Goal: Task Accomplishment & Management: Manage account settings

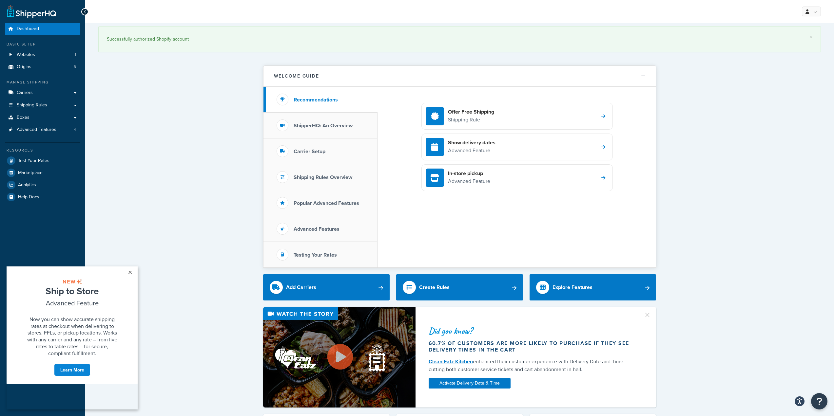
click at [131, 272] on link "×" at bounding box center [129, 273] width 11 height 12
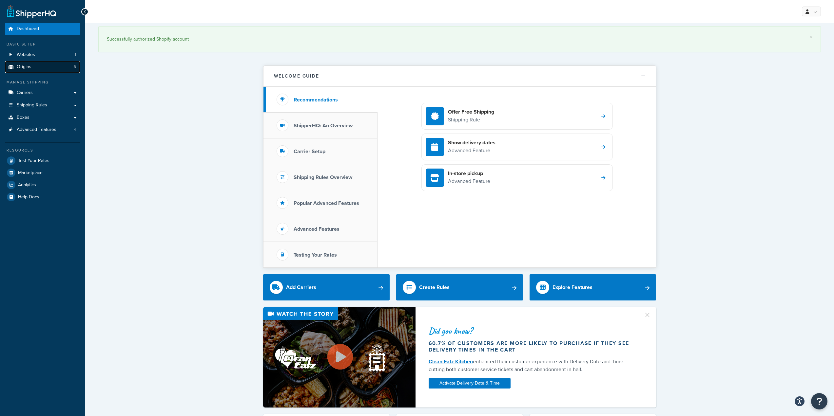
click at [31, 66] on link "Origins 8" at bounding box center [42, 67] width 75 height 12
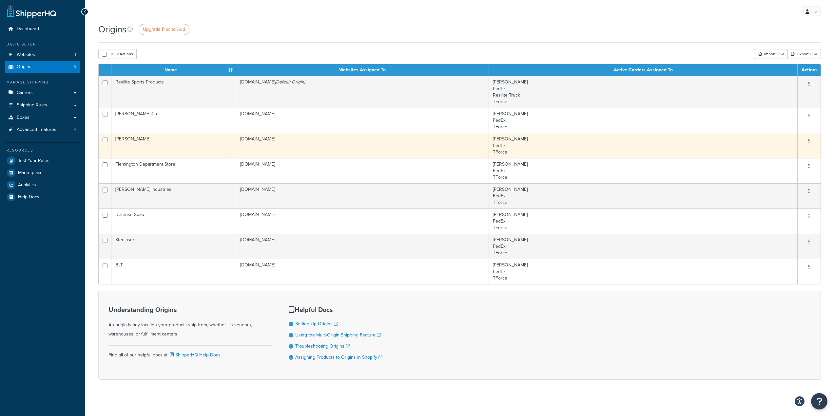
click at [175, 143] on td "[PERSON_NAME]" at bounding box center [173, 145] width 125 height 25
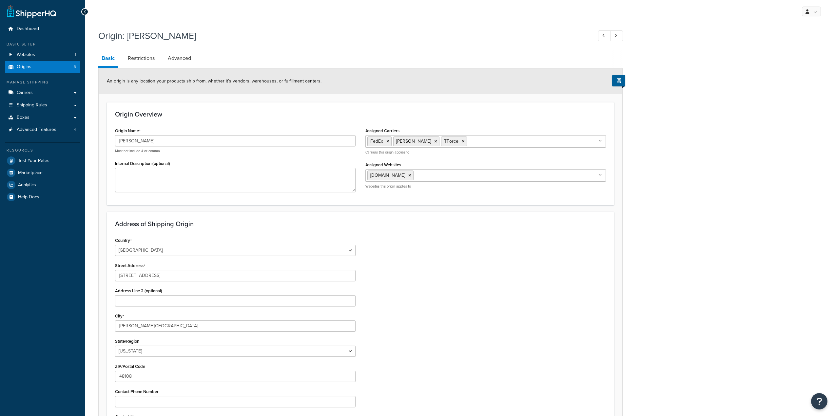
select select "22"
drag, startPoint x: 144, startPoint y: 138, endPoint x: 117, endPoint y: 134, distance: 28.1
click at [117, 134] on div "Origin Name Cliff Keen Must not include # or comma" at bounding box center [235, 140] width 240 height 28
type input "Poseidon Strength"
click at [690, 225] on div "Origin: Cliff Keen Basic Restrictions Advanced An origin is any location your p…" at bounding box center [459, 265] width 748 height 478
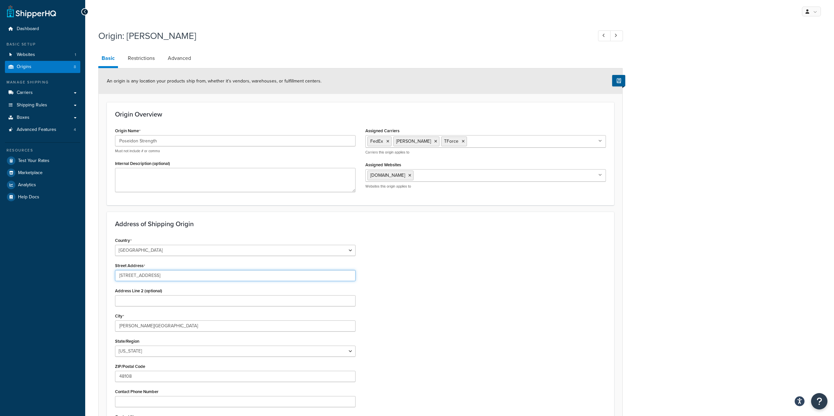
drag, startPoint x: 162, startPoint y: 275, endPoint x: 113, endPoint y: 276, distance: 48.5
click at [113, 276] on div "Country United States United Kingdom Afghanistan Åland Islands Albania Algeria …" at bounding box center [235, 344] width 250 height 217
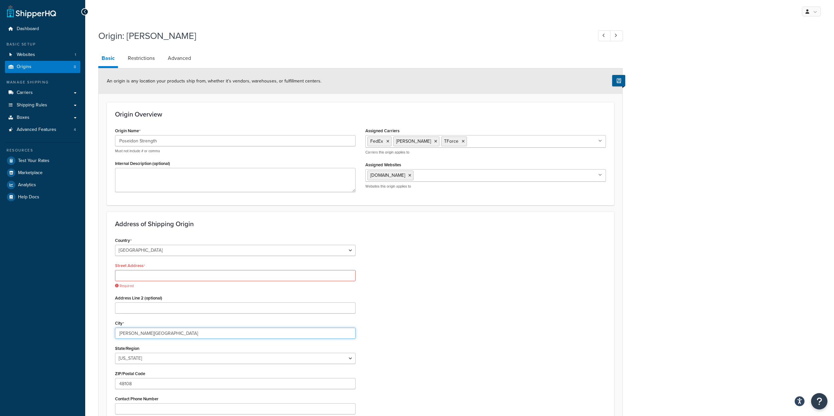
drag, startPoint x: 147, startPoint y: 325, endPoint x: 109, endPoint y: 321, distance: 38.2
click at [109, 321] on div "Address of Shipping Origin Country United States United Kingdom Afghanistan Åla…" at bounding box center [360, 340] width 507 height 256
type input "Mechanicsburg"
click at [350, 358] on select "Alabama Alaska American Samoa Arizona Arkansas Armed Forces Americas Armed Forc…" at bounding box center [235, 358] width 240 height 11
select select "38"
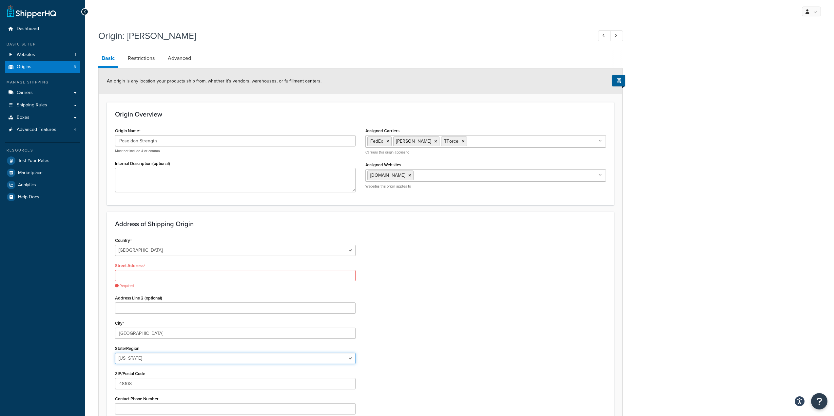
click at [115, 353] on select "Alabama Alaska American Samoa Arizona Arkansas Armed Forces Americas Armed Forc…" at bounding box center [235, 358] width 240 height 11
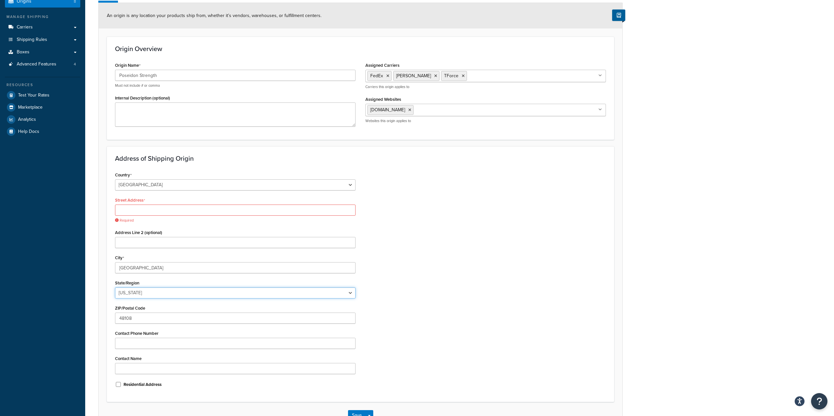
scroll to position [98, 0]
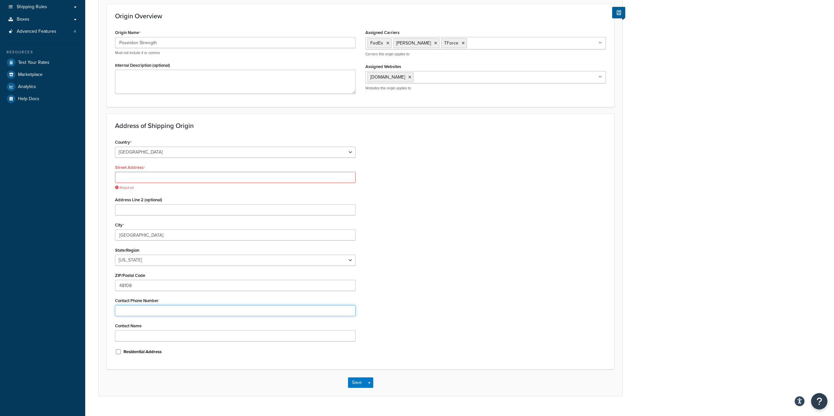
click at [141, 313] on input "Contact Phone Number" at bounding box center [235, 310] width 240 height 11
paste input "717-315-6729"
type input "717-315-6729"
click at [444, 324] on div "Country United States United Kingdom Afghanistan Åland Islands Albania Algeria …" at bounding box center [360, 250] width 500 height 224
click at [119, 352] on input "Residential Address" at bounding box center [118, 351] width 7 height 5
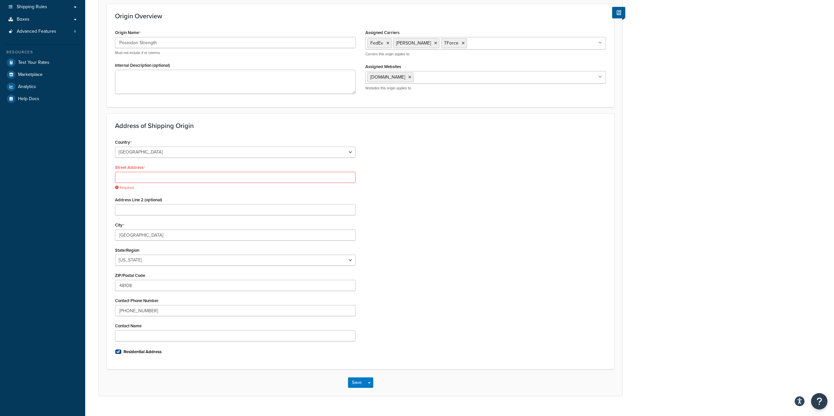
click at [119, 352] on input "Residential Address" at bounding box center [118, 351] width 7 height 5
checkbox input "false"
click at [150, 178] on input "Street Address" at bounding box center [235, 177] width 240 height 11
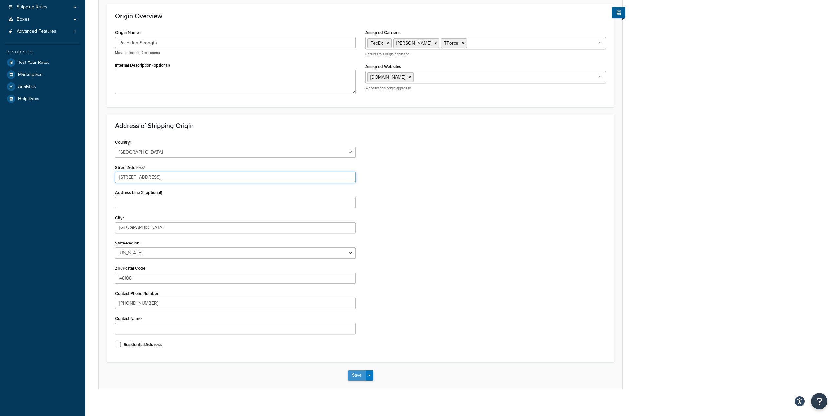
type input "3716 Lisburn Road"
click at [360, 374] on button "Save" at bounding box center [357, 375] width 18 height 10
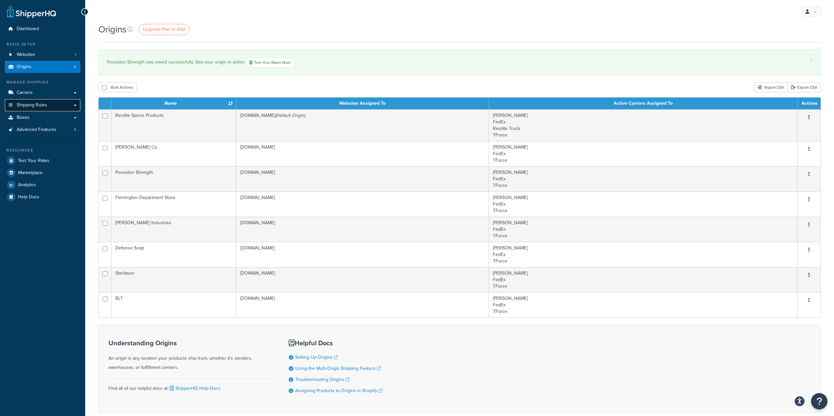
click at [52, 105] on link "Shipping Rules" at bounding box center [42, 105] width 75 height 12
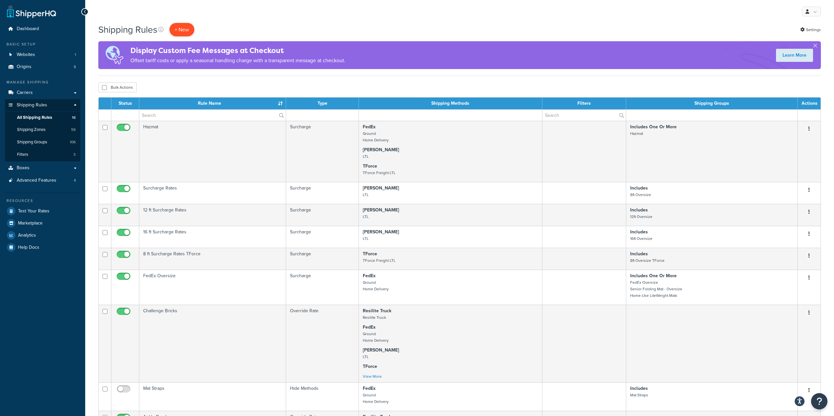
click at [187, 30] on p "+ New" at bounding box center [181, 29] width 25 height 13
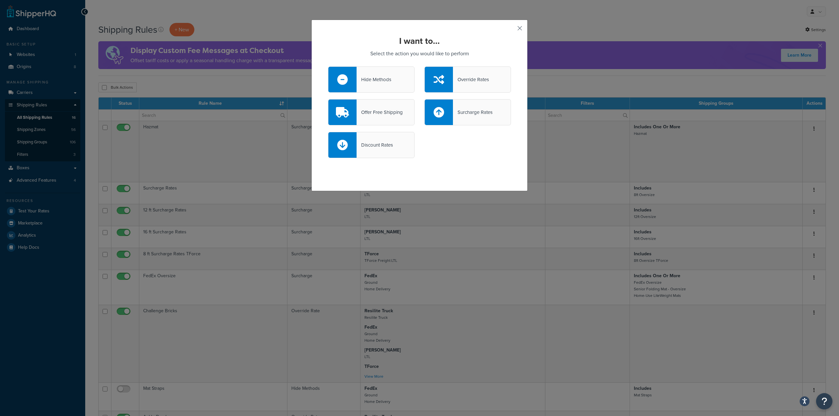
click at [511, 30] on button "button" at bounding box center [510, 31] width 2 height 2
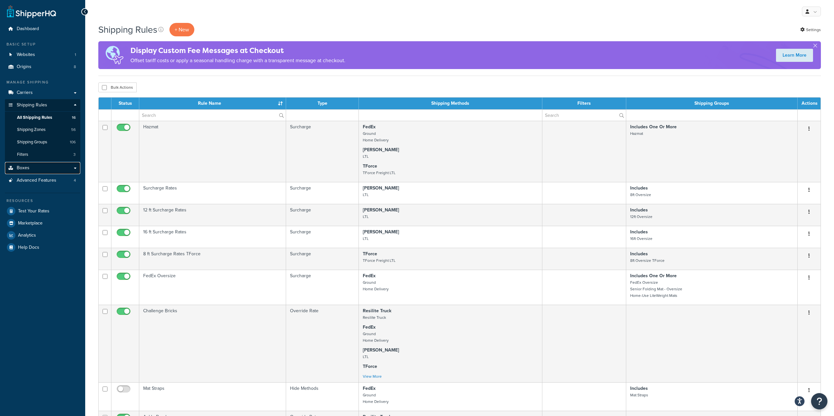
click at [49, 168] on link "Boxes" at bounding box center [42, 168] width 75 height 12
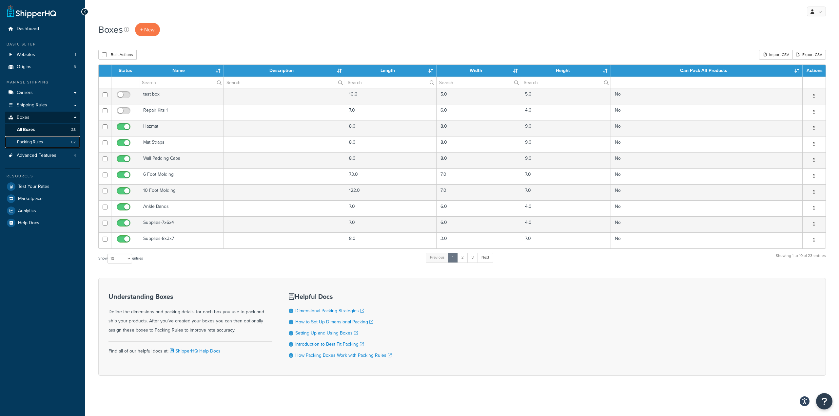
click at [31, 141] on span "Packing Rules" at bounding box center [30, 143] width 26 height 6
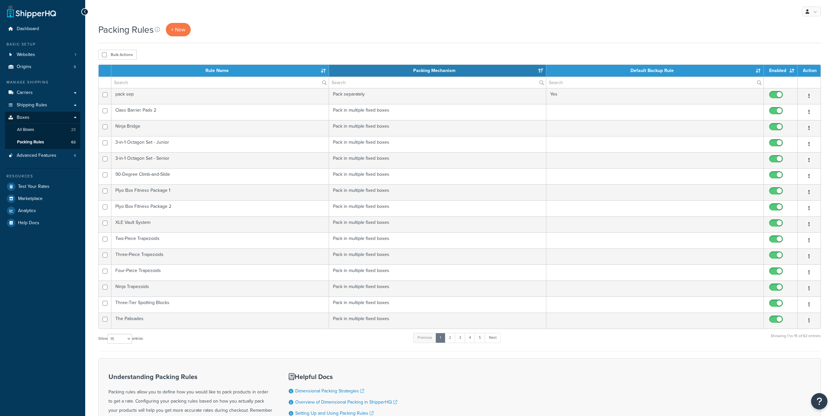
select select "15"
click at [480, 336] on link "5" at bounding box center [479, 338] width 11 height 10
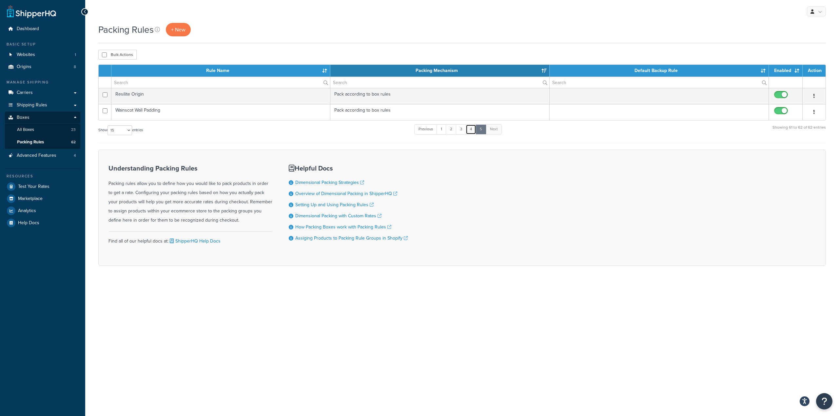
click at [469, 129] on link "4" at bounding box center [470, 129] width 10 height 10
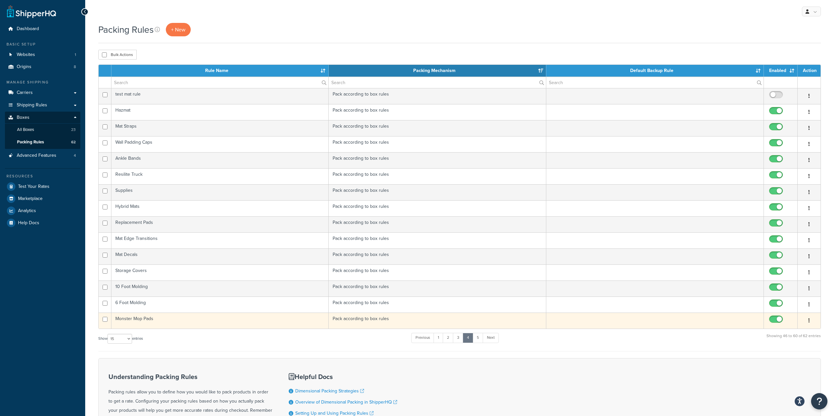
click at [143, 321] on td "Monster Mop Pads" at bounding box center [219, 321] width 217 height 16
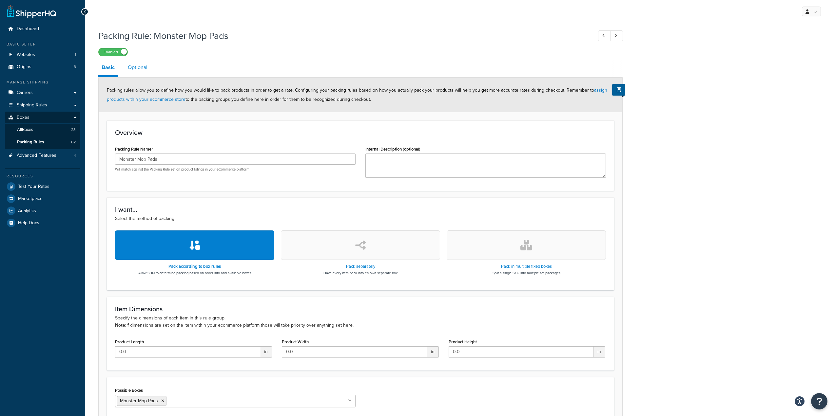
click at [144, 67] on link "Optional" at bounding box center [137, 68] width 26 height 16
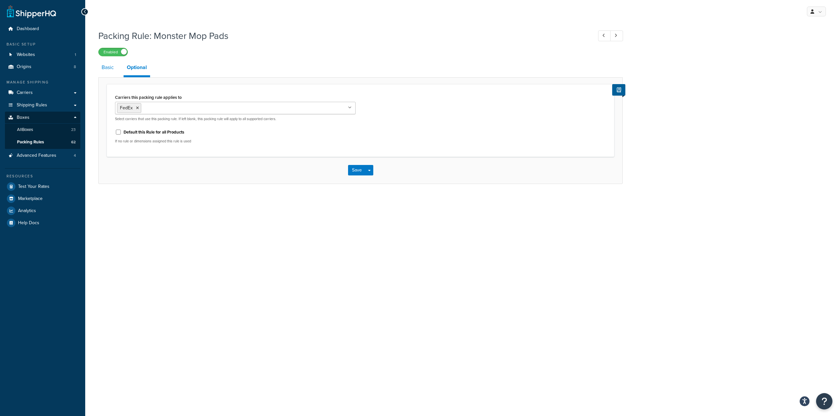
click at [109, 68] on link "Basic" at bounding box center [107, 68] width 19 height 16
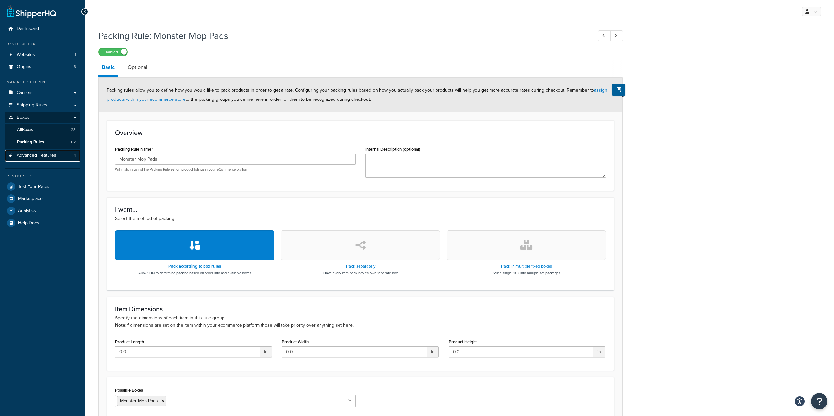
click at [53, 156] on span "Advanced Features" at bounding box center [37, 156] width 40 height 6
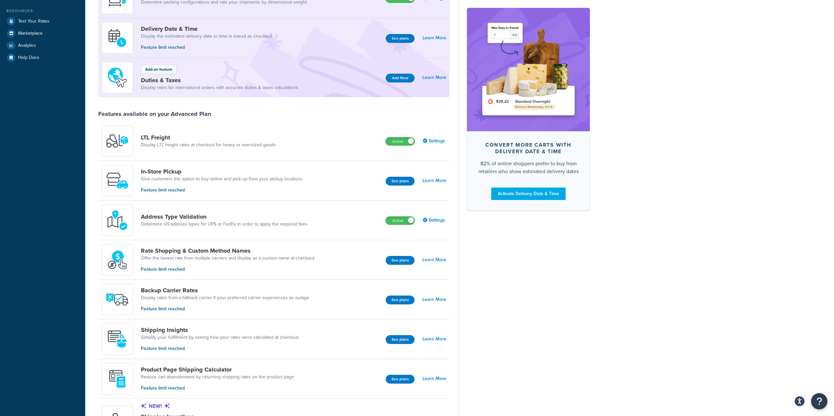
scroll to position [172, 0]
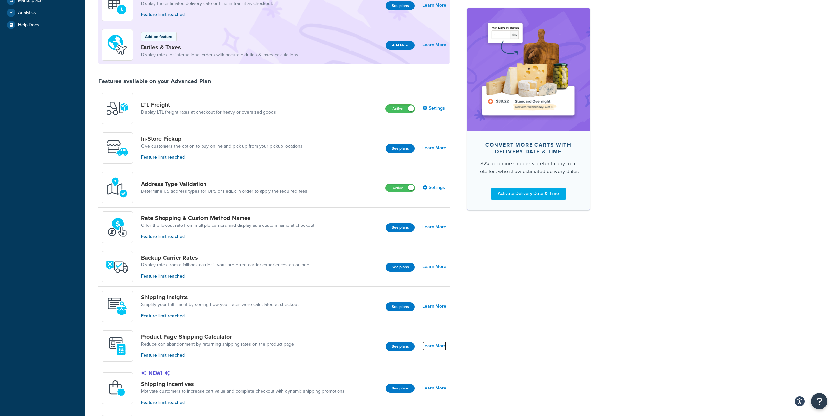
click at [444, 344] on link "Learn More" at bounding box center [434, 346] width 24 height 9
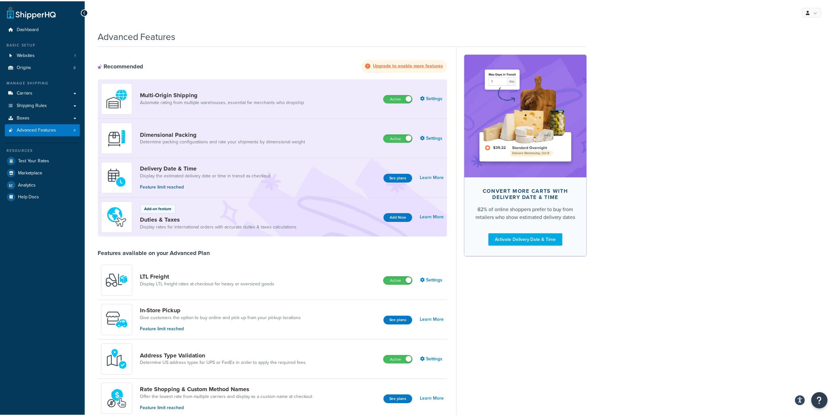
scroll to position [172, 0]
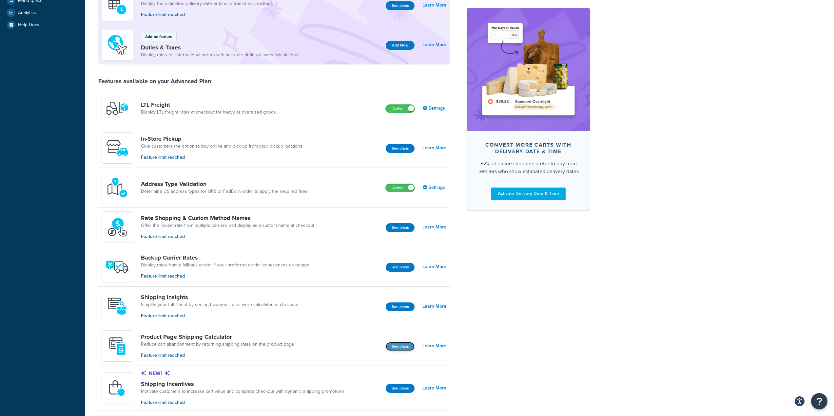
click at [402, 348] on button "See plans" at bounding box center [400, 346] width 29 height 9
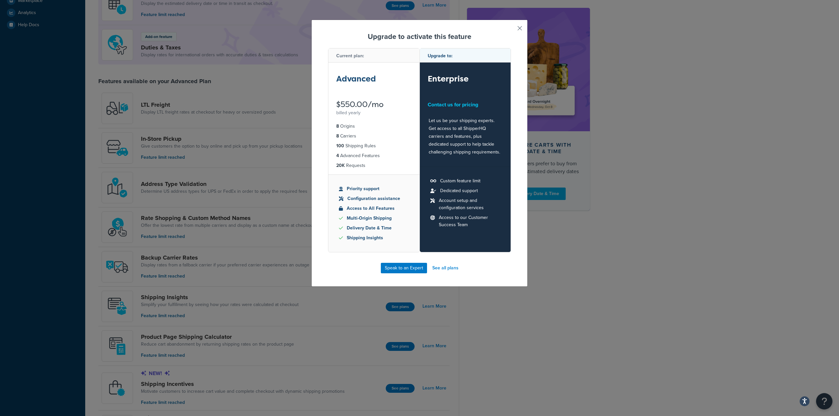
click at [511, 30] on button "button" at bounding box center [510, 31] width 2 height 2
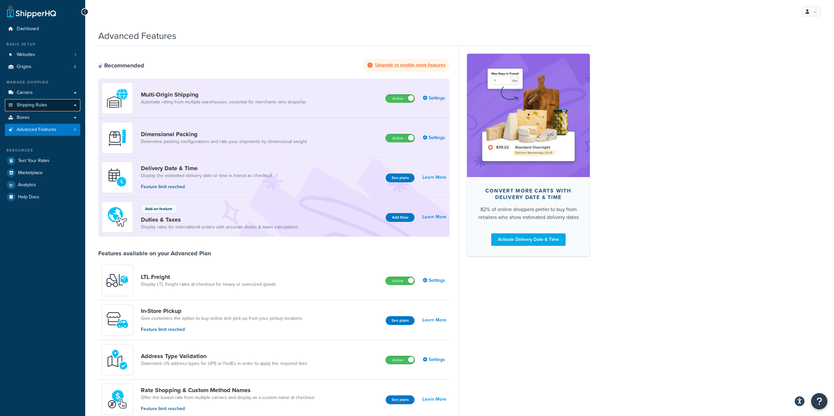
click at [36, 103] on span "Shipping Rules" at bounding box center [32, 106] width 30 height 6
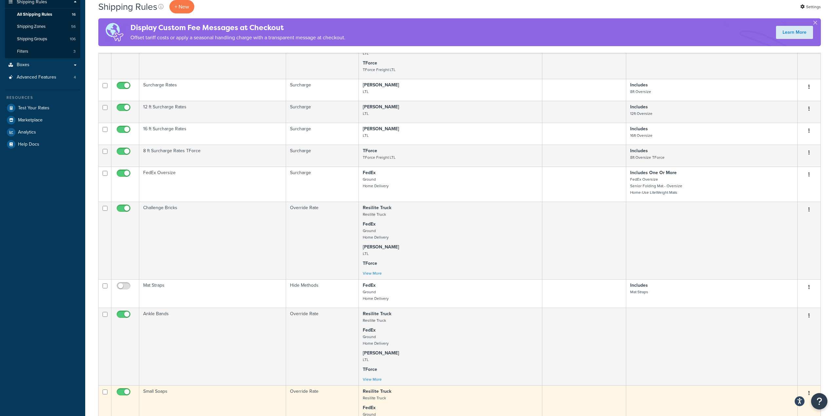
scroll to position [229, 0]
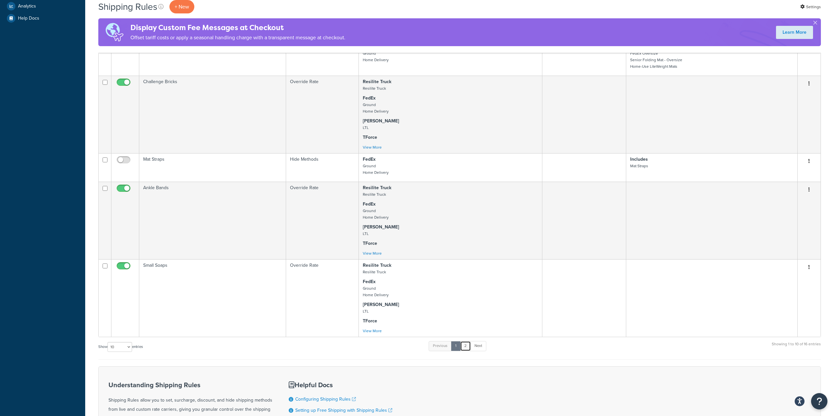
click at [468, 345] on link "2" at bounding box center [465, 346] width 11 height 10
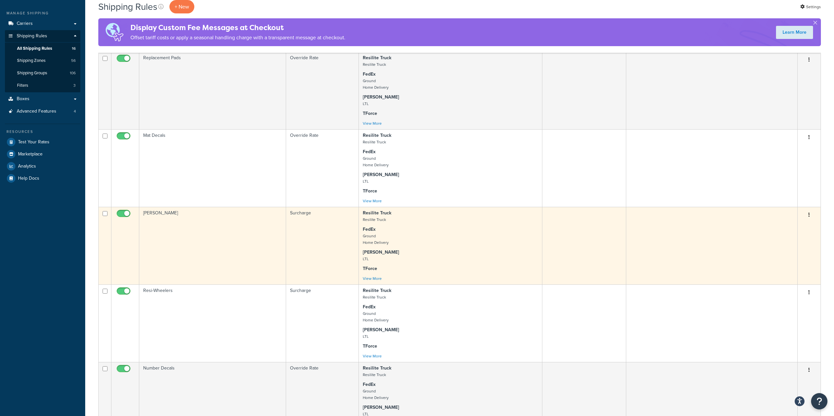
scroll to position [197, 0]
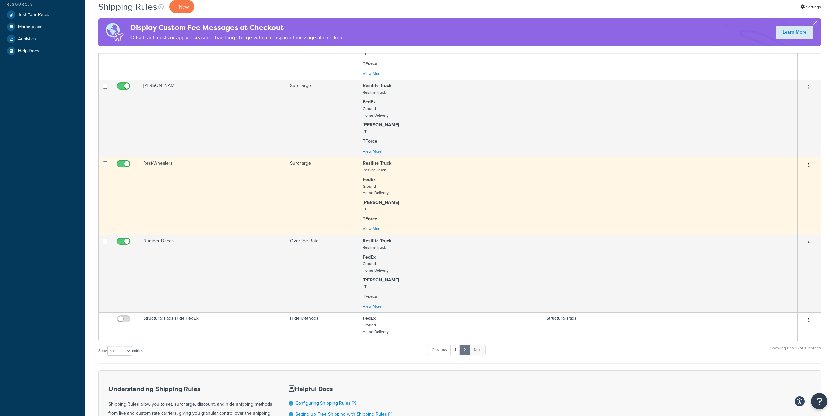
click at [228, 171] on td "Resi-Wheelers" at bounding box center [212, 196] width 147 height 78
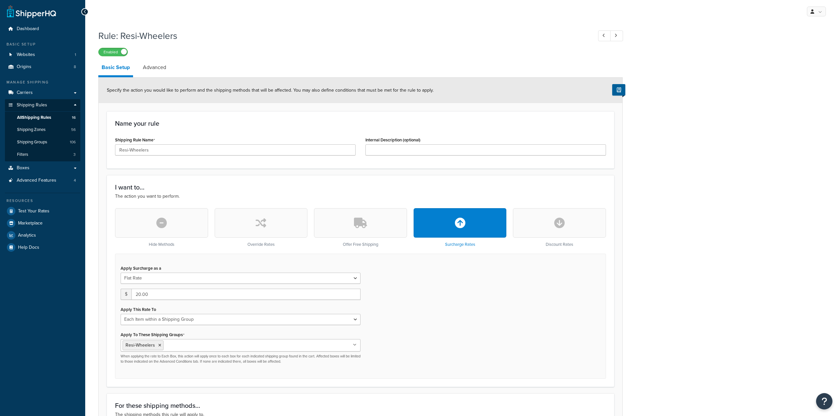
select select "ITEM"
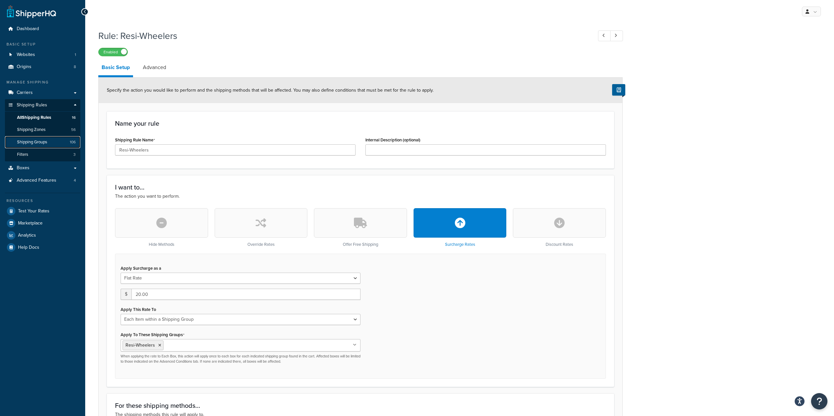
click at [41, 140] on span "Shipping Groups" at bounding box center [32, 143] width 30 height 6
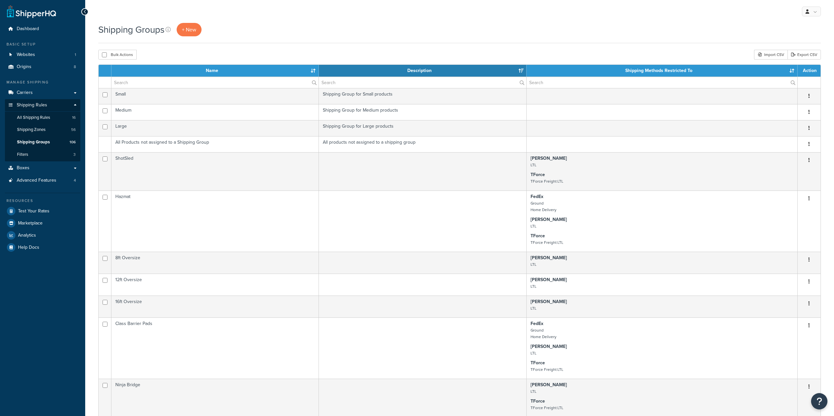
select select "15"
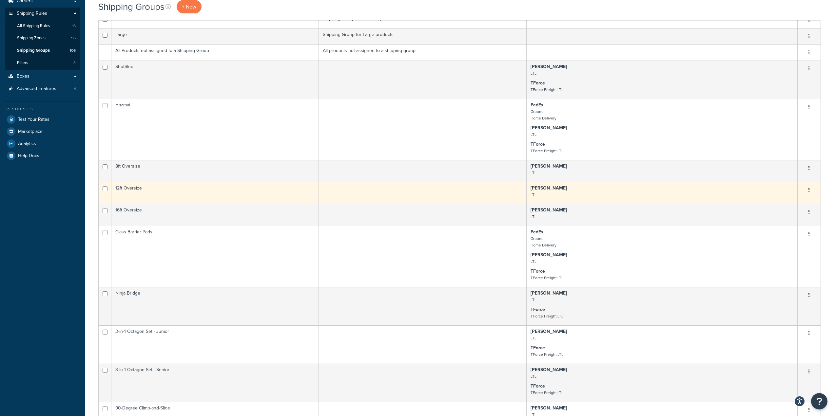
scroll to position [229, 0]
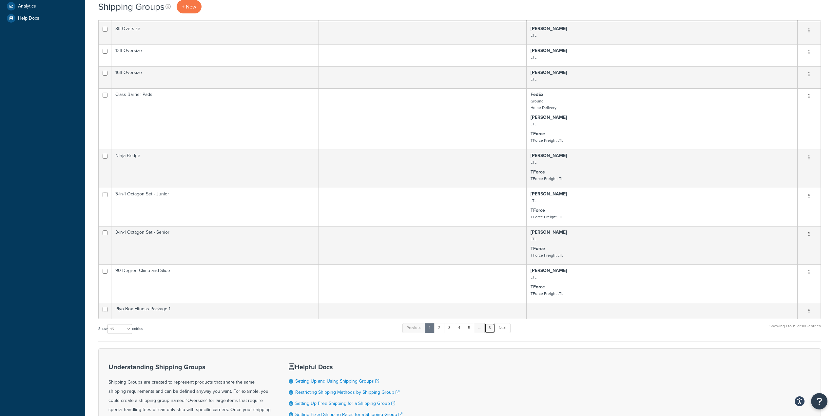
click at [489, 328] on link "8" at bounding box center [489, 328] width 11 height 10
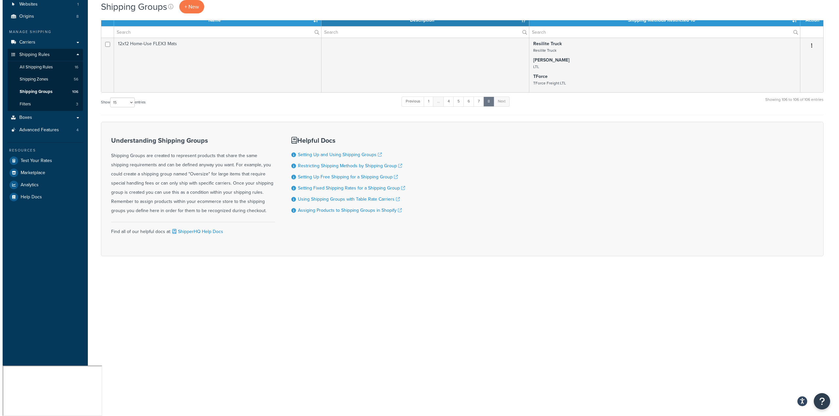
scroll to position [0, 0]
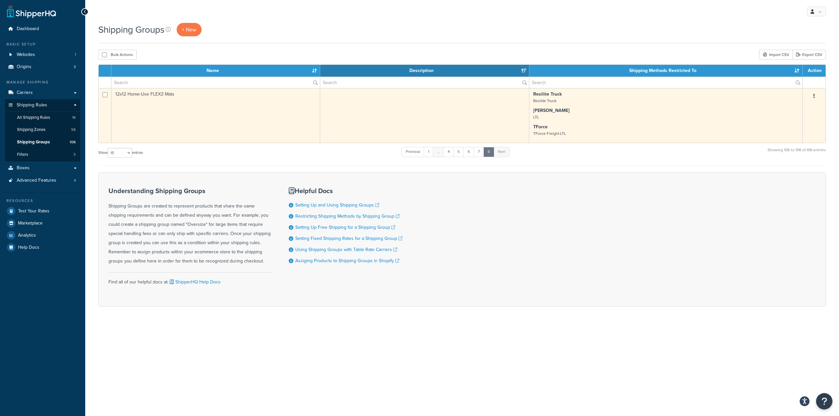
click at [194, 119] on td "12x12 Home-Use FLEX3 Mats" at bounding box center [215, 115] width 209 height 55
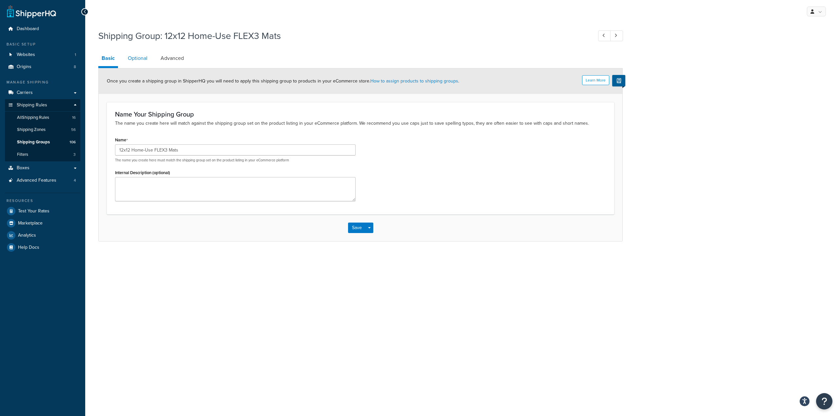
click at [131, 58] on link "Optional" at bounding box center [137, 58] width 26 height 16
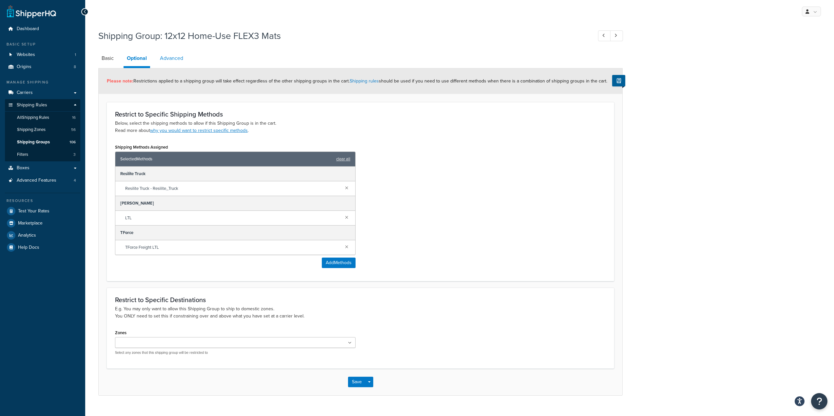
click at [182, 55] on link "Advanced" at bounding box center [172, 58] width 30 height 16
select select "300"
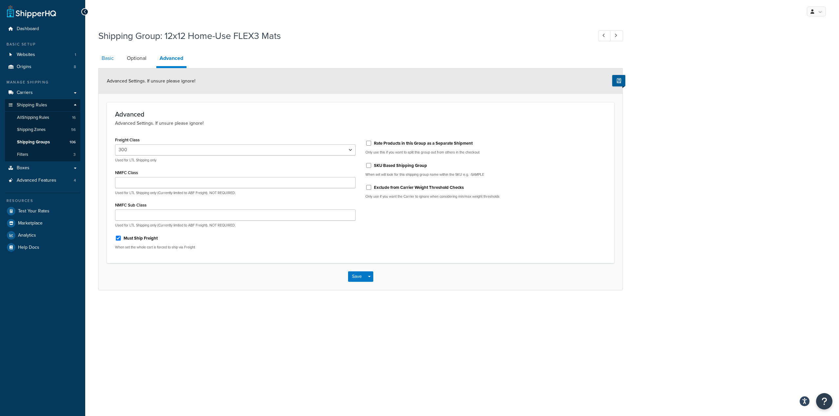
click at [106, 59] on link "Basic" at bounding box center [107, 58] width 19 height 16
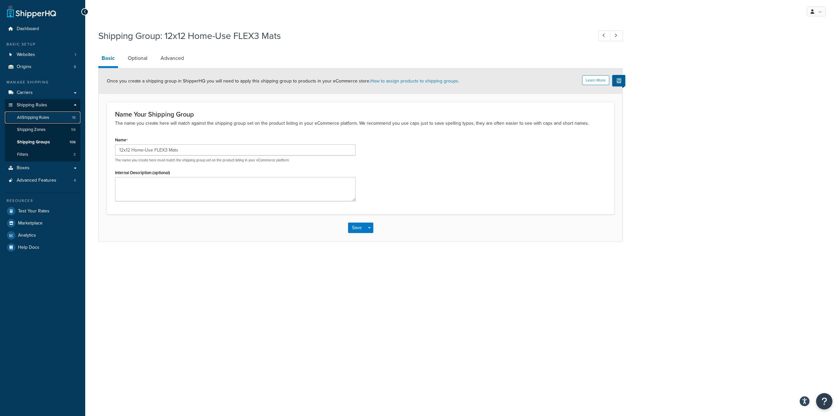
click at [34, 118] on span "All Shipping Rules" at bounding box center [33, 118] width 32 height 6
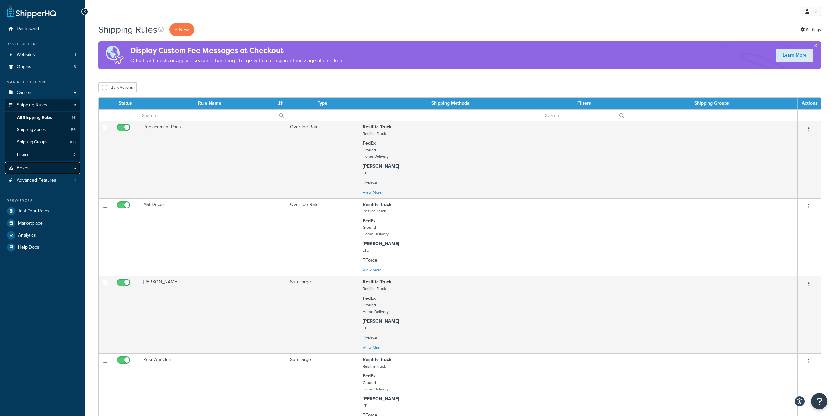
click at [52, 168] on link "Boxes" at bounding box center [42, 168] width 75 height 12
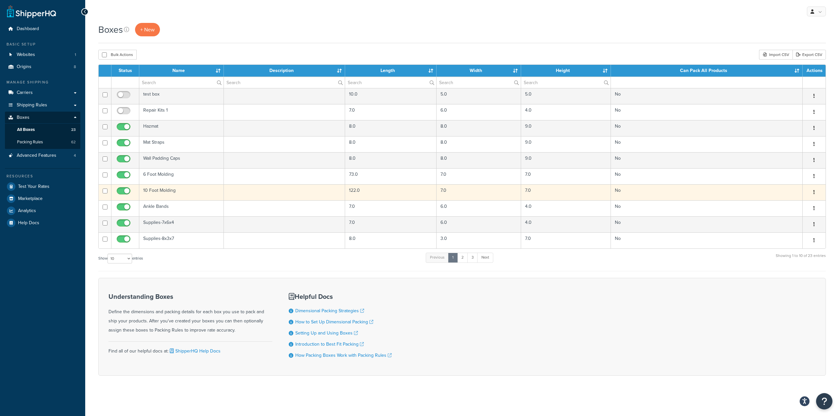
click at [198, 193] on td "10 Foot Molding" at bounding box center [181, 192] width 85 height 16
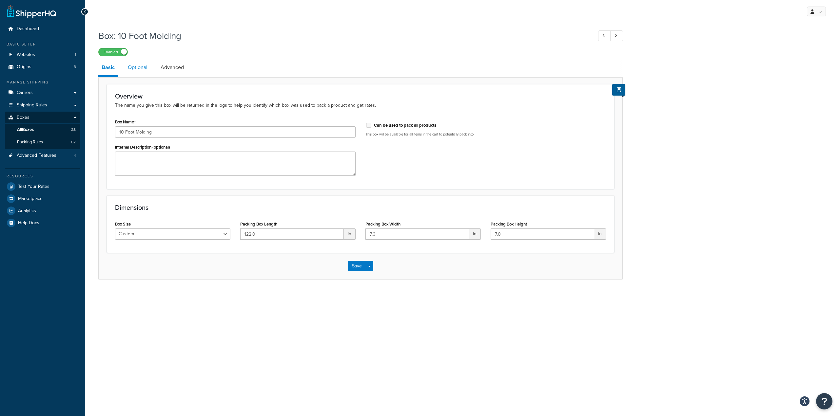
click at [140, 67] on link "Optional" at bounding box center [137, 68] width 26 height 16
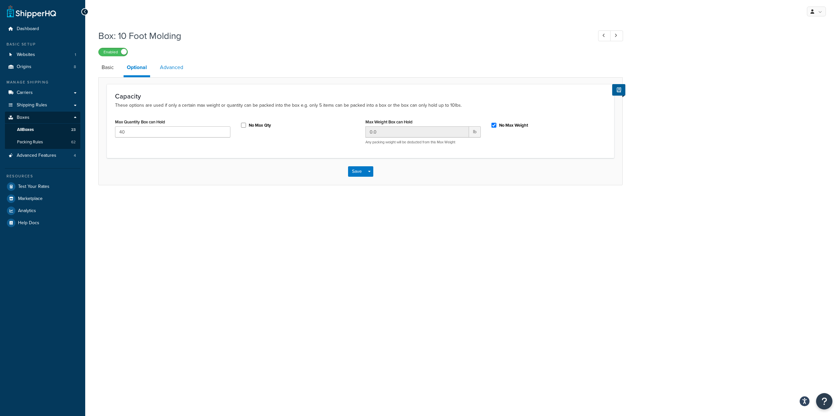
click at [163, 66] on link "Advanced" at bounding box center [172, 68] width 30 height 16
